Goal: Transaction & Acquisition: Book appointment/travel/reservation

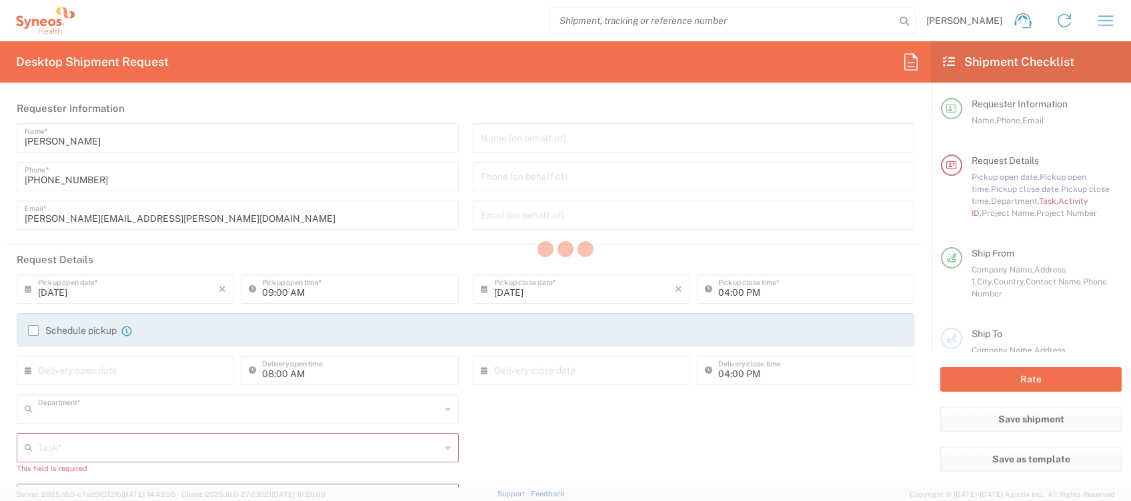
type input "4510"
type input "[GEOGRAPHIC_DATA]"
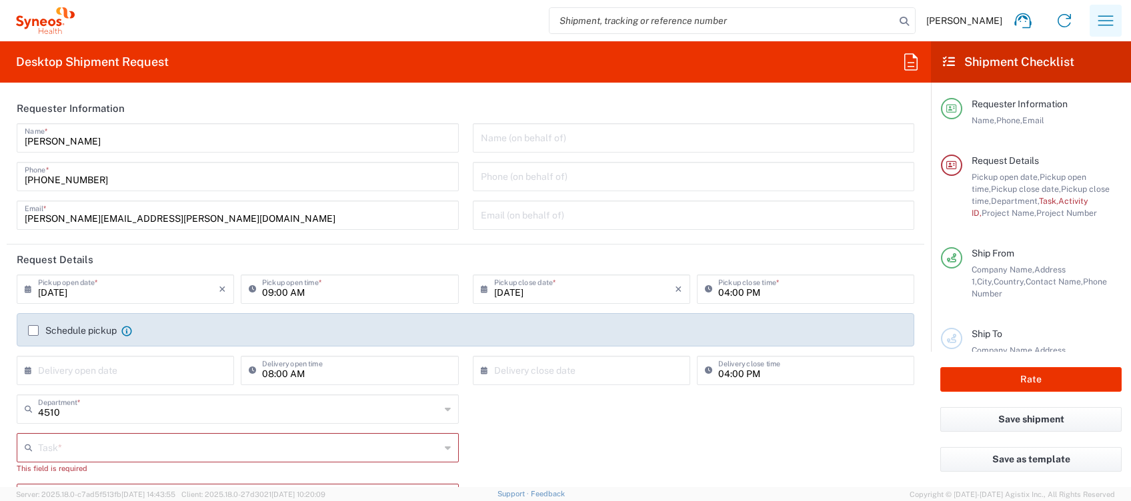
type input "Syneos Health Clinical [GEOGRAPHIC_DATA]"
click at [1104, 21] on icon "button" at bounding box center [1105, 20] width 21 height 21
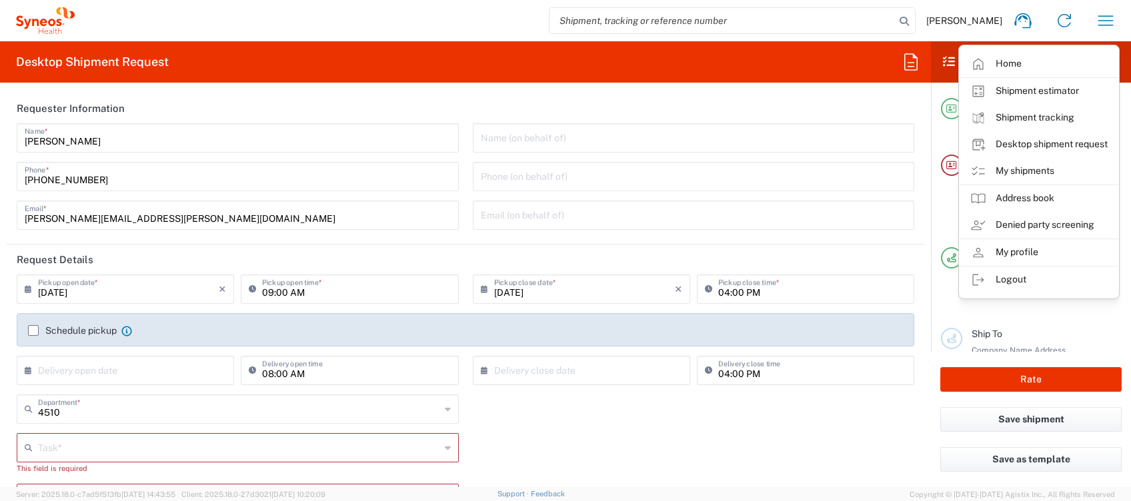
click at [1025, 171] on link "My shipments" at bounding box center [1038, 171] width 159 height 27
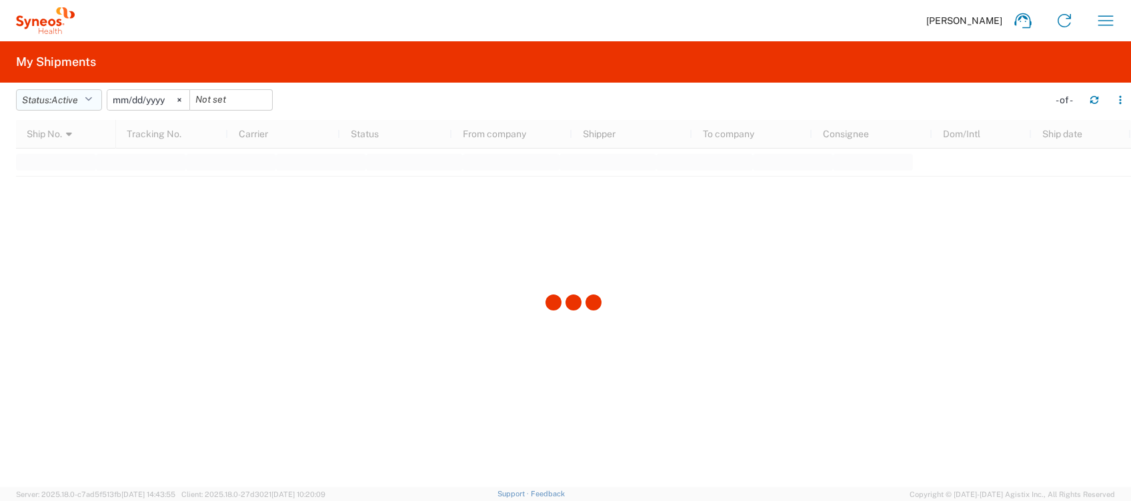
click at [69, 100] on span "Active" at bounding box center [64, 100] width 27 height 11
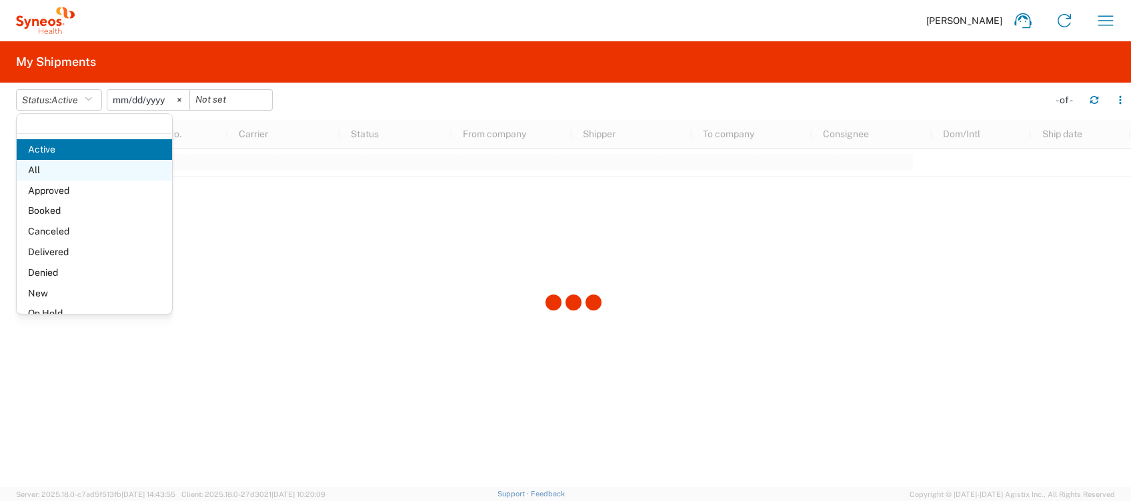
click at [53, 165] on span "All" at bounding box center [94, 170] width 155 height 21
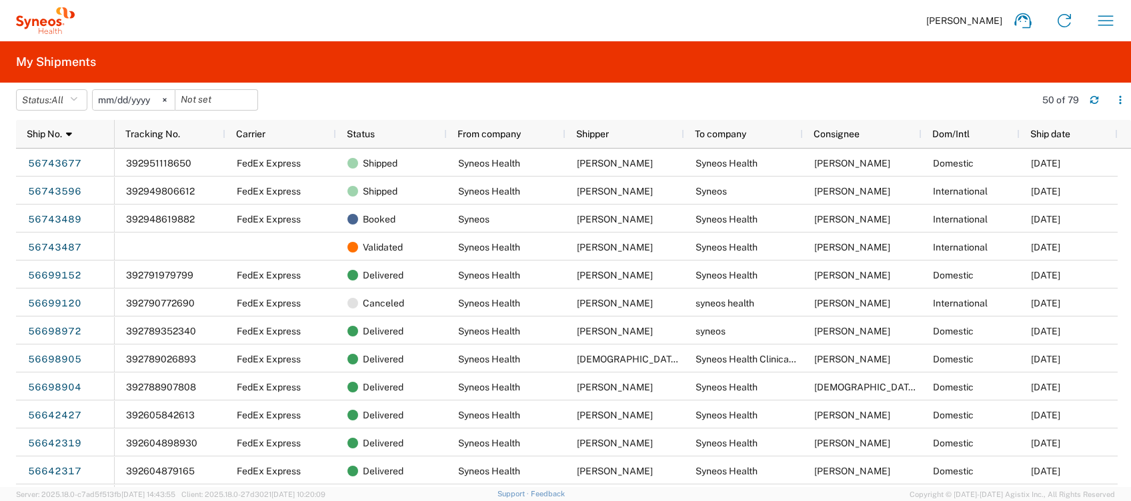
click at [565, 1] on agx-form-navbar "[PERSON_NAME] Home Shipment estimator Shipment tracking Desktop shipment reques…" at bounding box center [565, 20] width 1131 height 41
click at [563, 5] on div "[PERSON_NAME] Home Shipment estimator Shipment tracking Desktop shipment reques…" at bounding box center [600, 21] width 1051 height 32
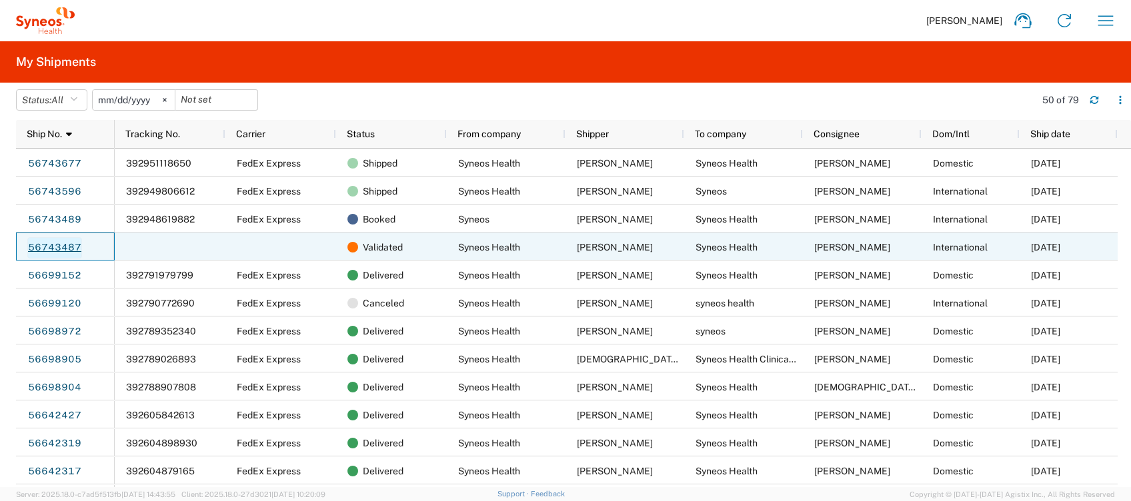
click at [57, 241] on link "56743487" at bounding box center [54, 247] width 55 height 21
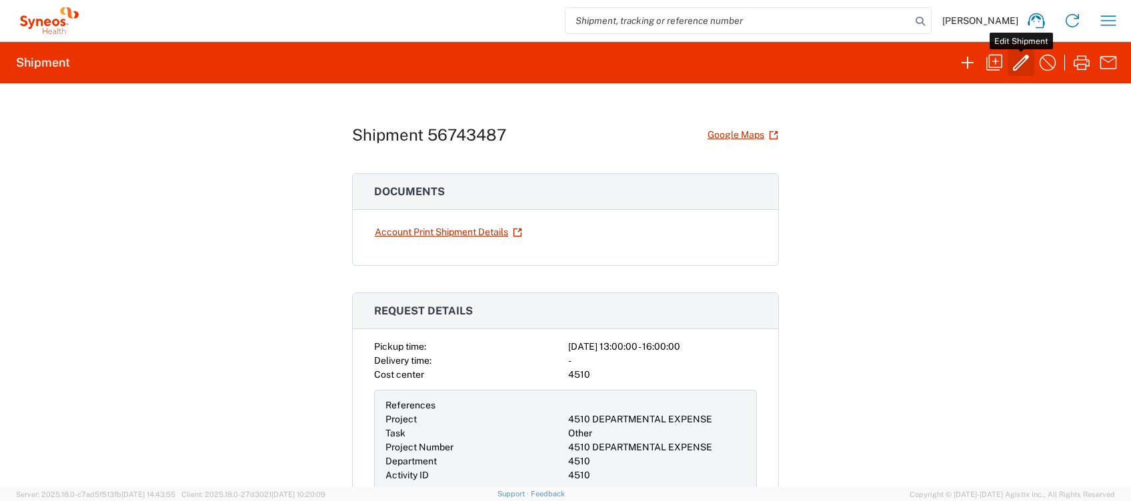
click at [1019, 60] on icon "button" at bounding box center [1020, 62] width 21 height 21
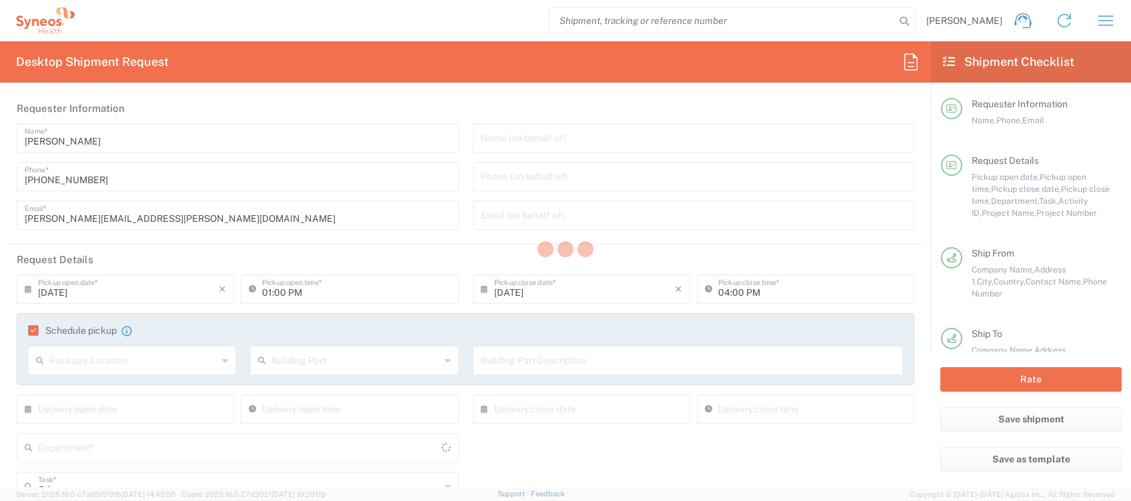
type input "4510 DEPARTMENTAL EXPENSE"
type input "[GEOGRAPHIC_DATA]"
type input "Your Packaging"
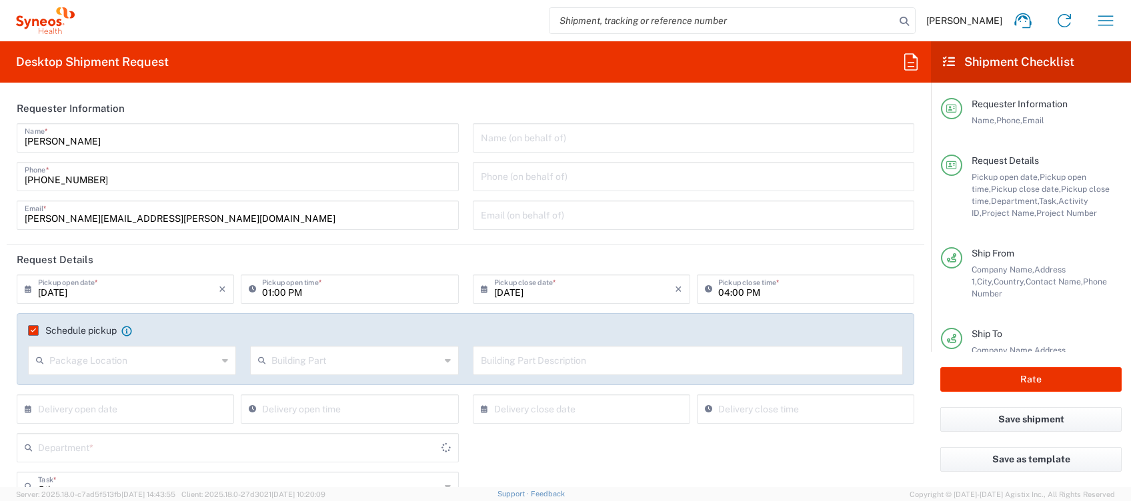
type input "4510"
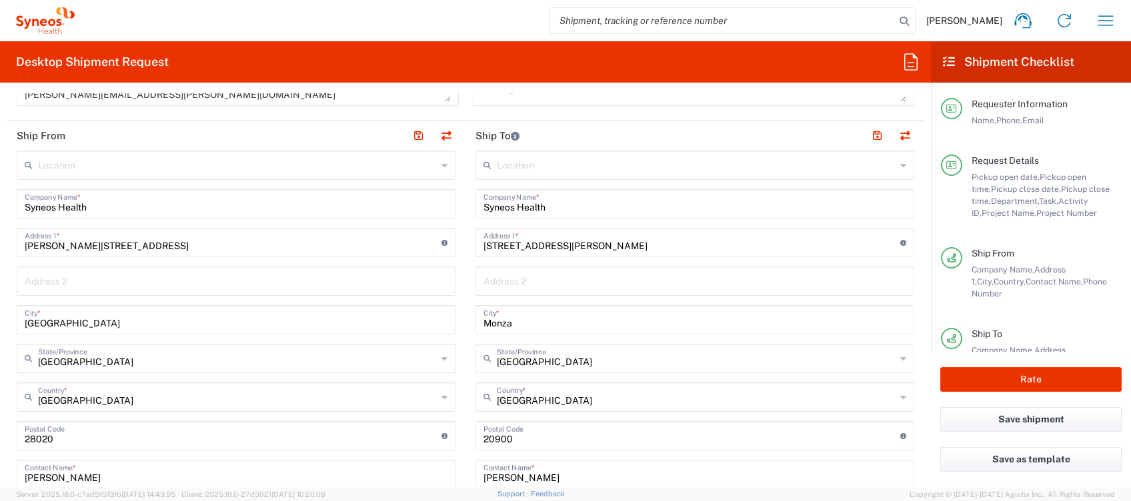
scroll to position [622, 0]
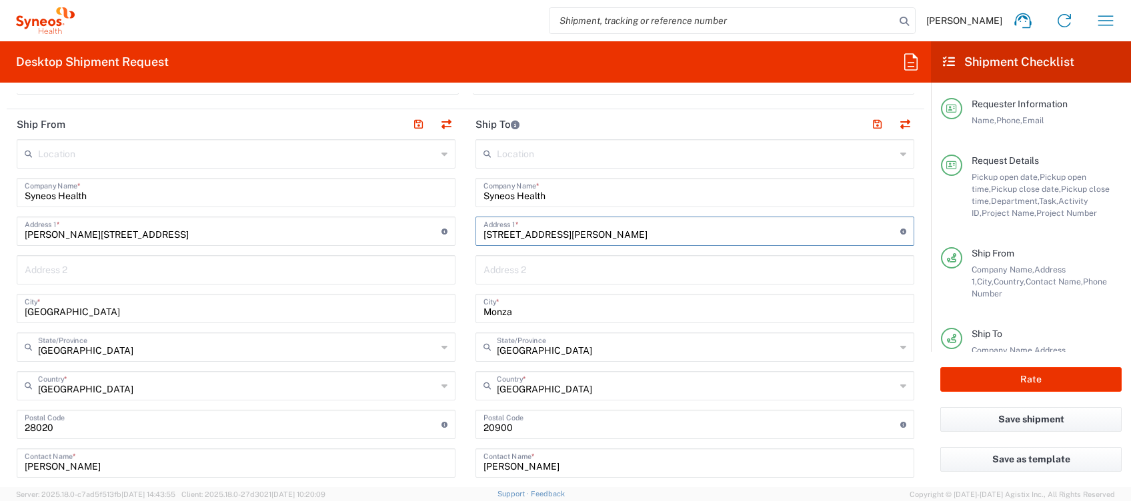
drag, startPoint x: 597, startPoint y: 229, endPoint x: 468, endPoint y: 238, distance: 129.6
click at [475, 238] on div "[STREET_ADDRESS][PERSON_NAME] Address 1 * For cross streets use street names wi…" at bounding box center [694, 231] width 439 height 29
click at [491, 265] on input "text" at bounding box center [694, 268] width 423 height 23
paste input "[STREET_ADDRESS][PERSON_NAME]"
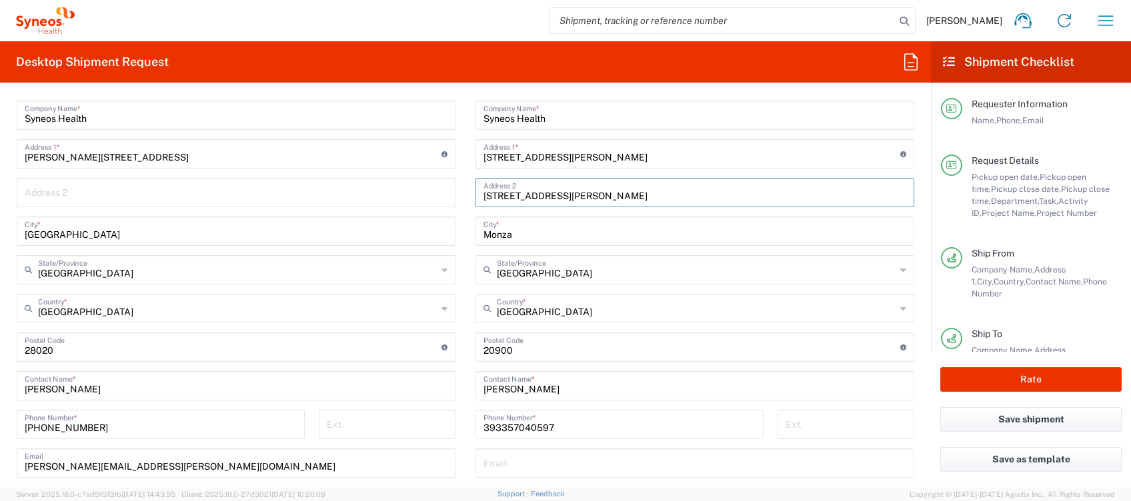
scroll to position [800, 0]
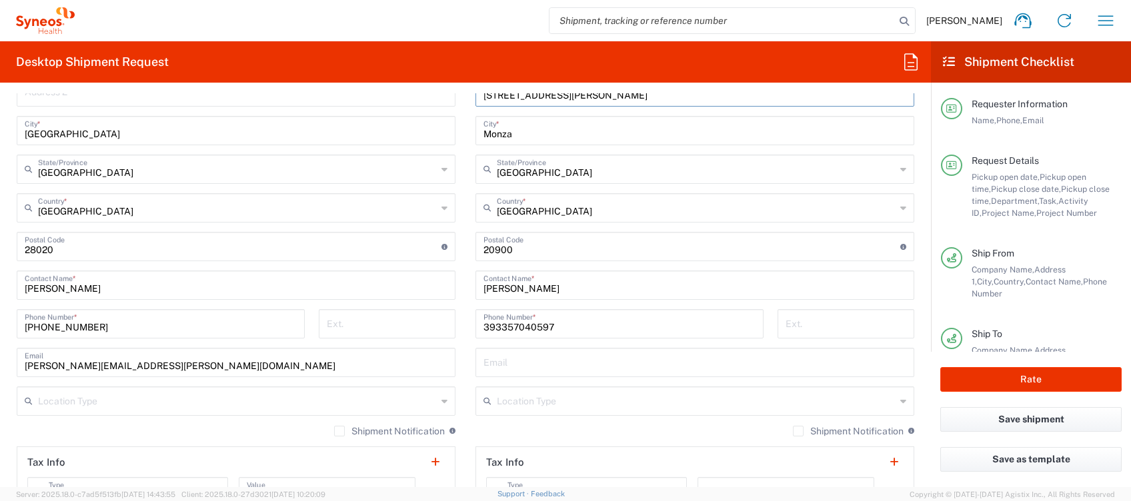
type input "[STREET_ADDRESS][PERSON_NAME]"
click at [1031, 385] on button "Rate" at bounding box center [1030, 379] width 181 height 25
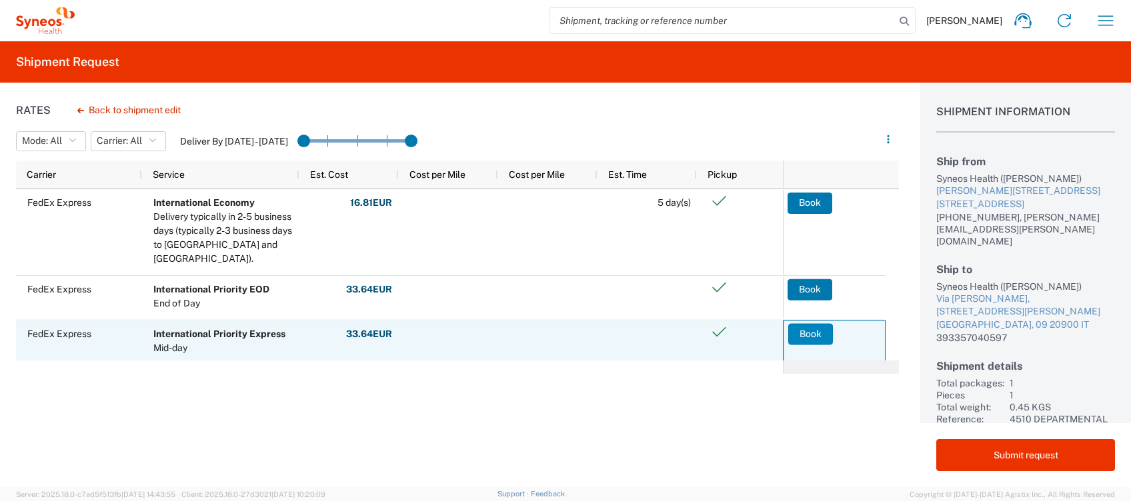
click at [816, 333] on button "Book" at bounding box center [810, 333] width 45 height 21
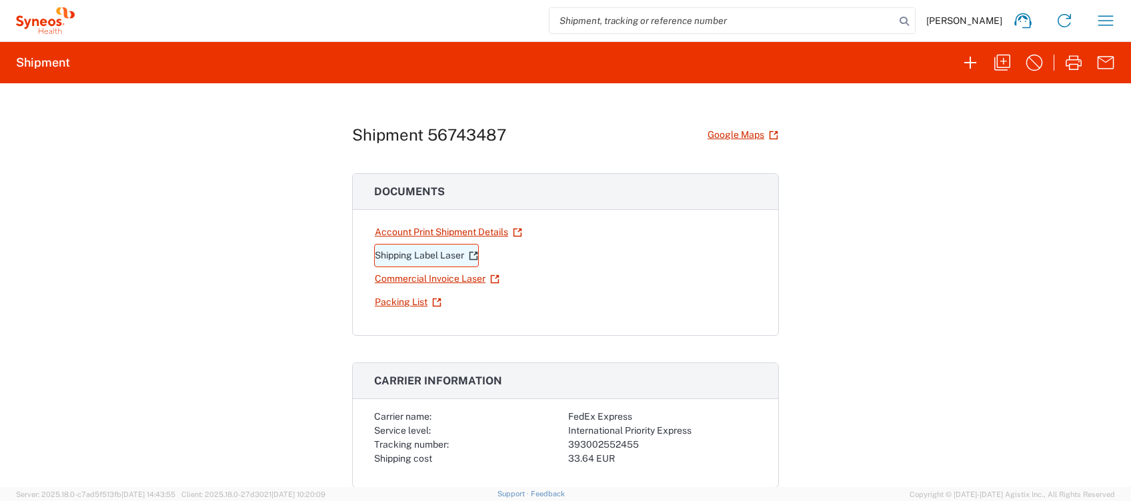
click at [445, 253] on link "Shipping Label Laser" at bounding box center [426, 255] width 105 height 23
